Goal: Share content

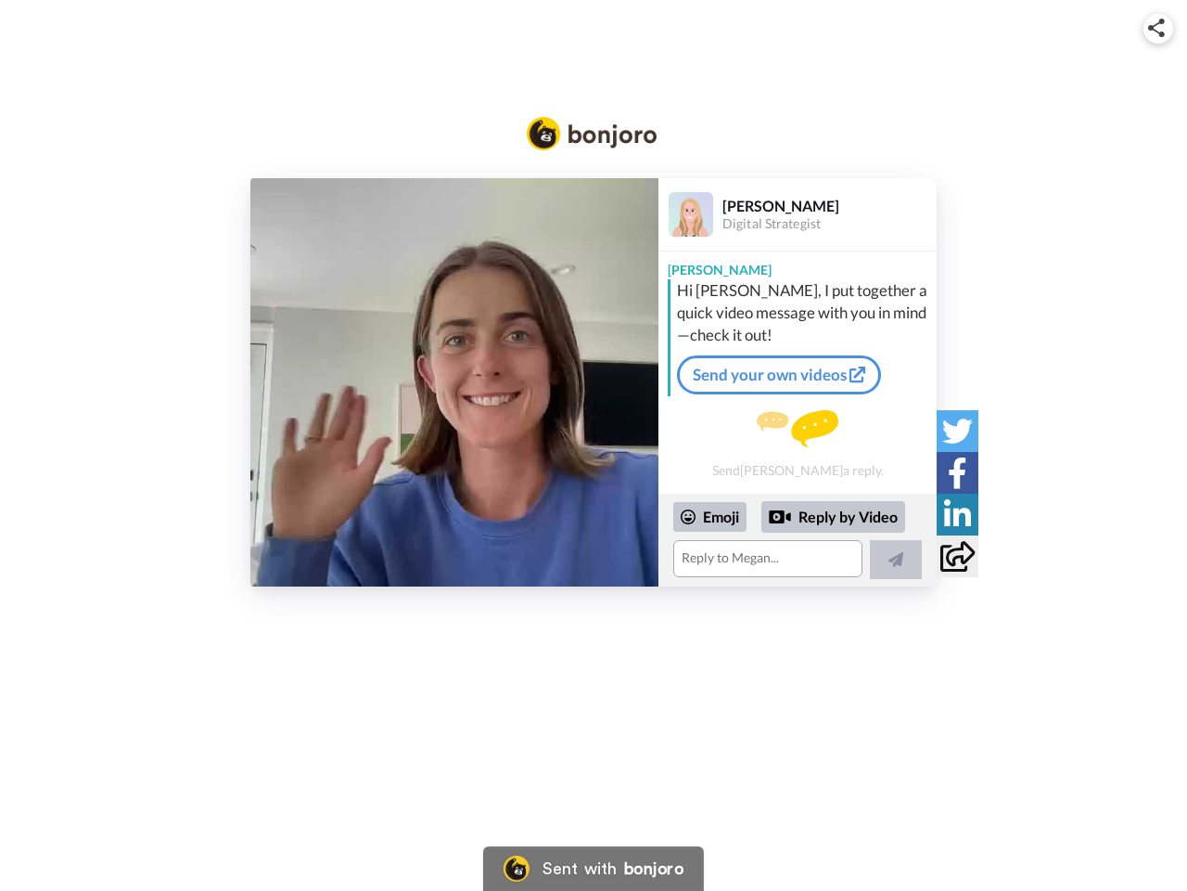
click at [1159, 28] on img at bounding box center [1157, 28] width 17 height 19
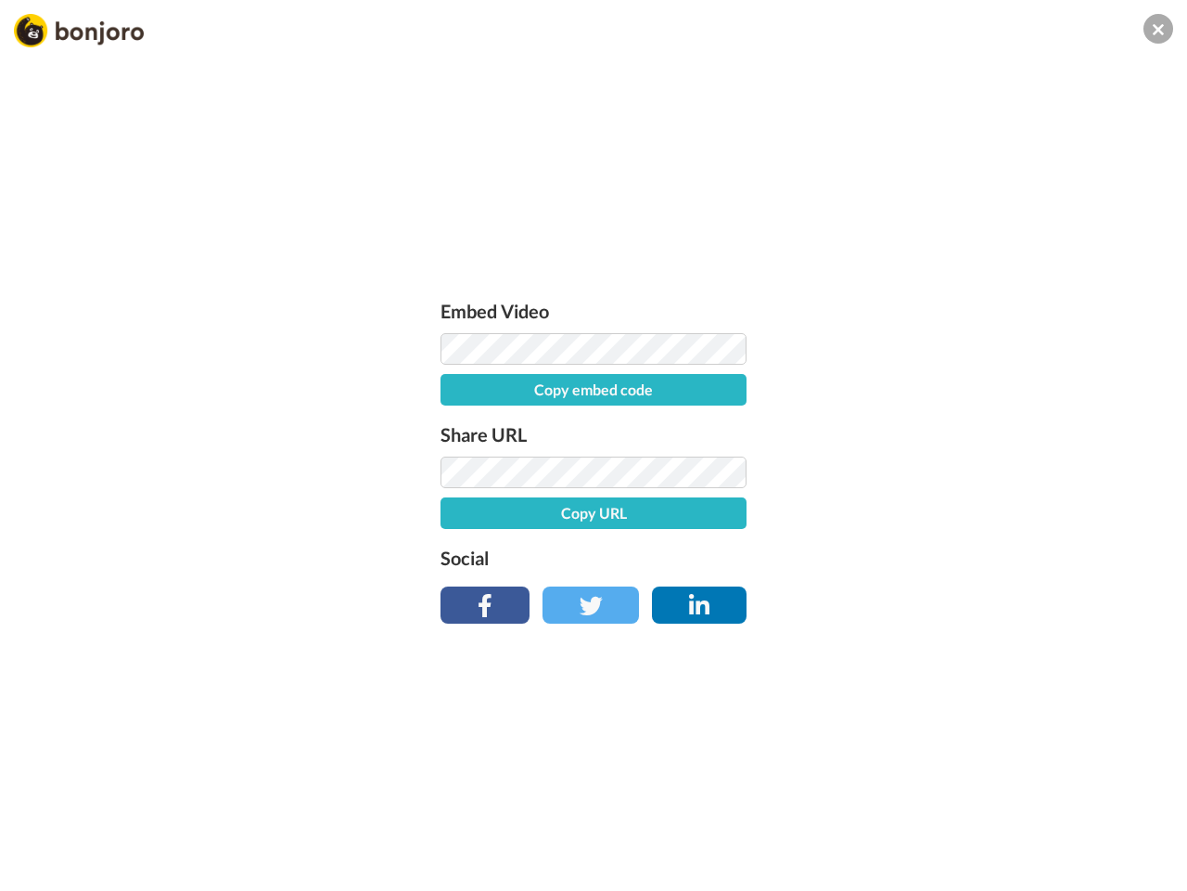
click at [455, 382] on button "Copy embed code" at bounding box center [594, 390] width 306 height 32
click at [798, 540] on div "Embed Video Embed code copied! Share URL Copy URL Social" at bounding box center [593, 545] width 1187 height 891
click at [711, 517] on button "Copy URL" at bounding box center [594, 513] width 306 height 32
click at [834, 517] on div "Embed Video Embed code copied! Share URL URL copied! Social" at bounding box center [593, 545] width 1187 height 891
click at [896, 559] on div "Embed Video Embed code copied! Share URL URL copied! Social" at bounding box center [593, 545] width 1187 height 891
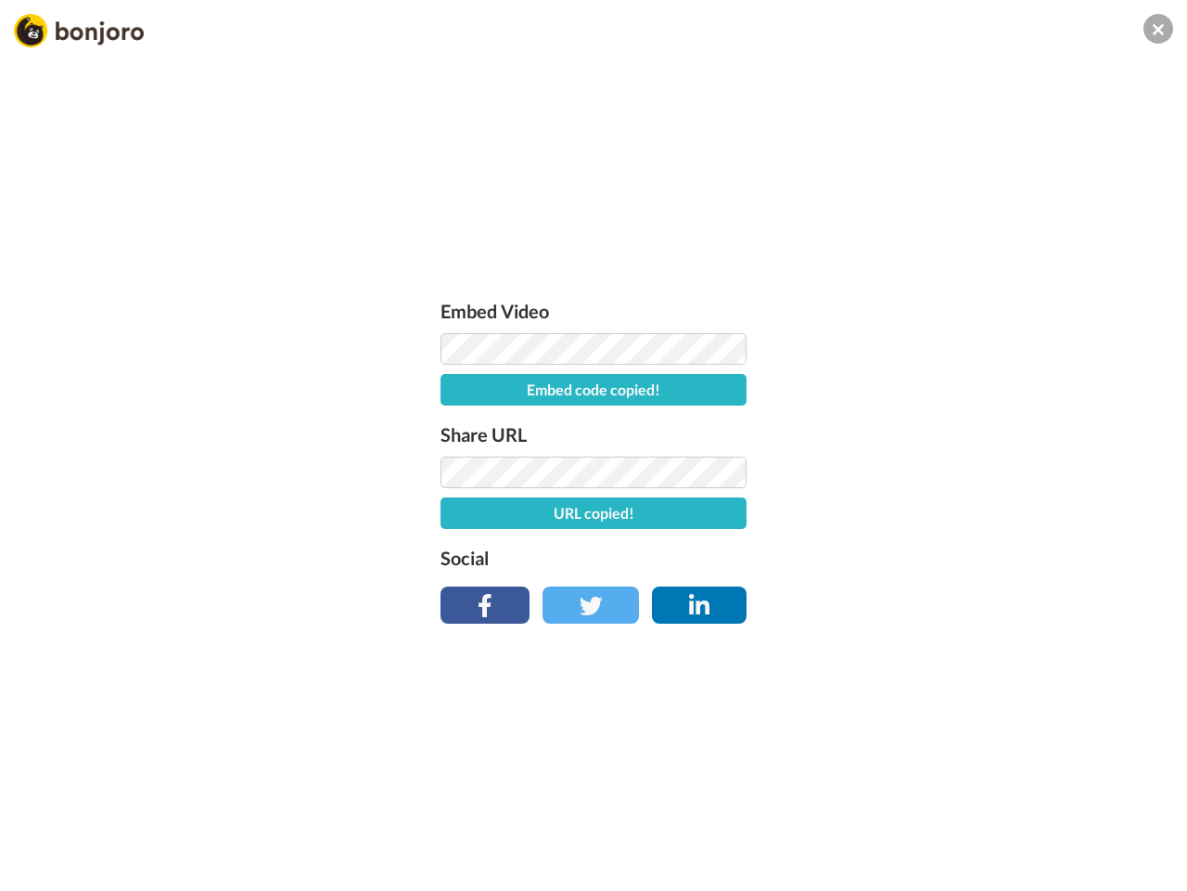
click at [957, 430] on div "Embed Video Embed code copied! Share URL URL copied! Social" at bounding box center [593, 545] width 1187 height 891
click at [957, 472] on div "Embed Video Embed code copied! Share URL URL copied! Social" at bounding box center [593, 545] width 1187 height 891
click at [957, 514] on div "Embed Video Embed code copied! Share URL URL copied! Social" at bounding box center [593, 545] width 1187 height 891
click at [957, 556] on div "Embed Video Embed code copied! Share URL URL copied! Social" at bounding box center [593, 545] width 1187 height 891
